Goal: Information Seeking & Learning: Learn about a topic

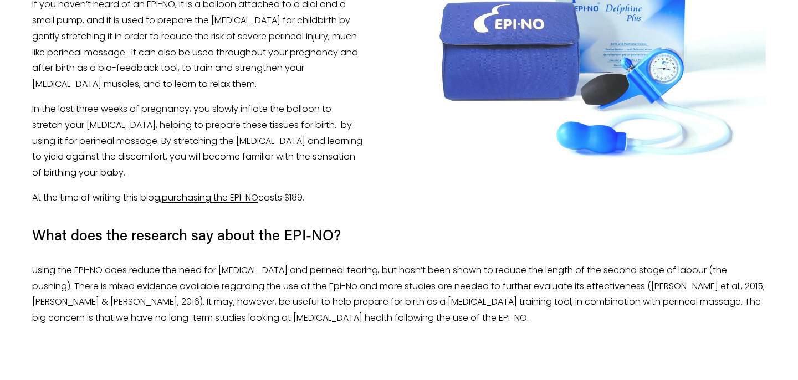
scroll to position [1616, 0]
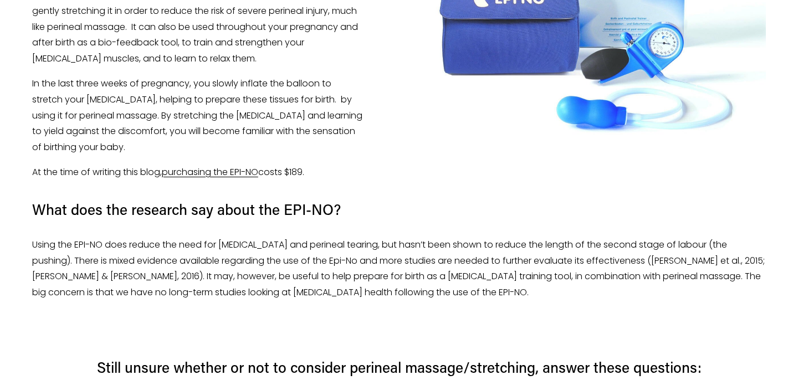
click at [222, 166] on span "purchasing the EPI-NO" at bounding box center [210, 172] width 96 height 13
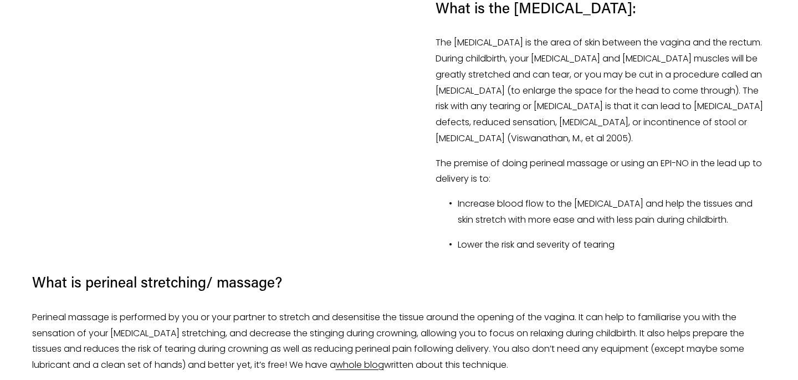
scroll to position [1203, 0]
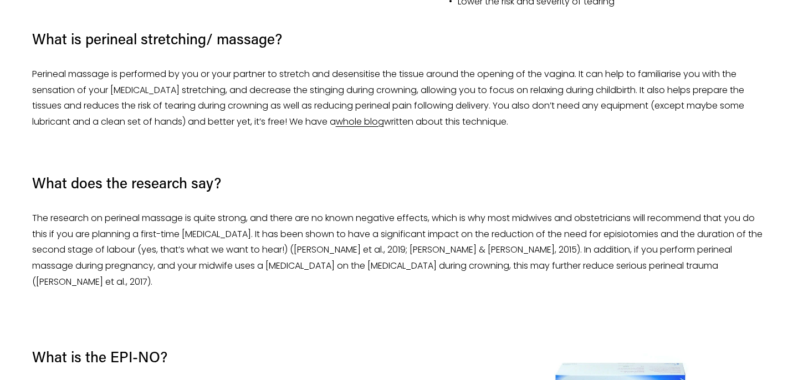
click at [336, 120] on link "whole blog" at bounding box center [360, 121] width 48 height 13
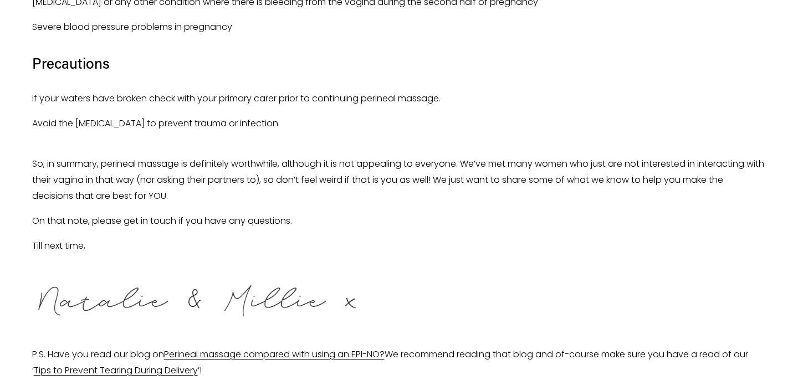
scroll to position [2793, 0]
